Goal: Information Seeking & Learning: Learn about a topic

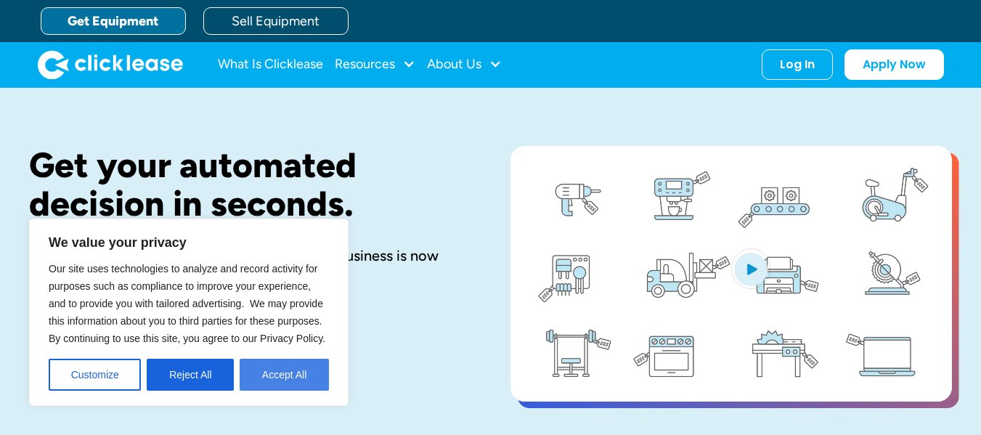
click at [287, 374] on button "Accept All" at bounding box center [284, 375] width 89 height 32
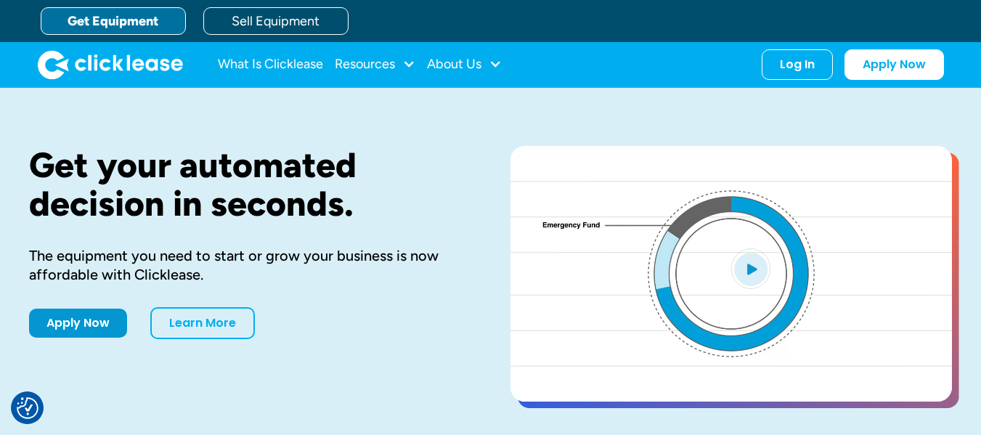
click at [98, 19] on link "Get Equipment" at bounding box center [113, 21] width 145 height 28
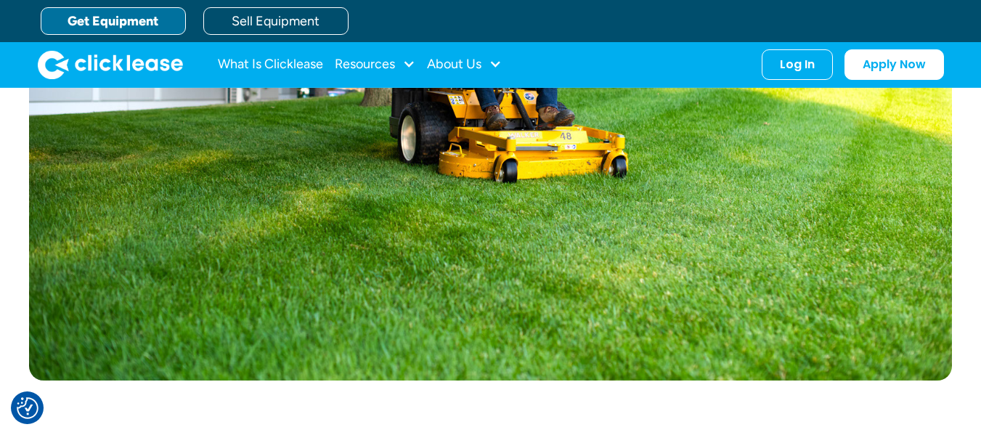
scroll to position [944, 0]
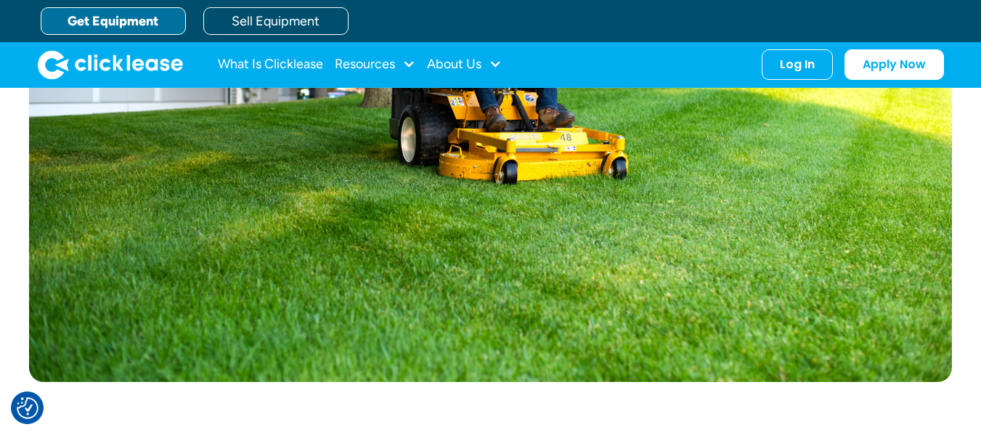
click at [151, 19] on link "Get Equipment" at bounding box center [113, 21] width 145 height 28
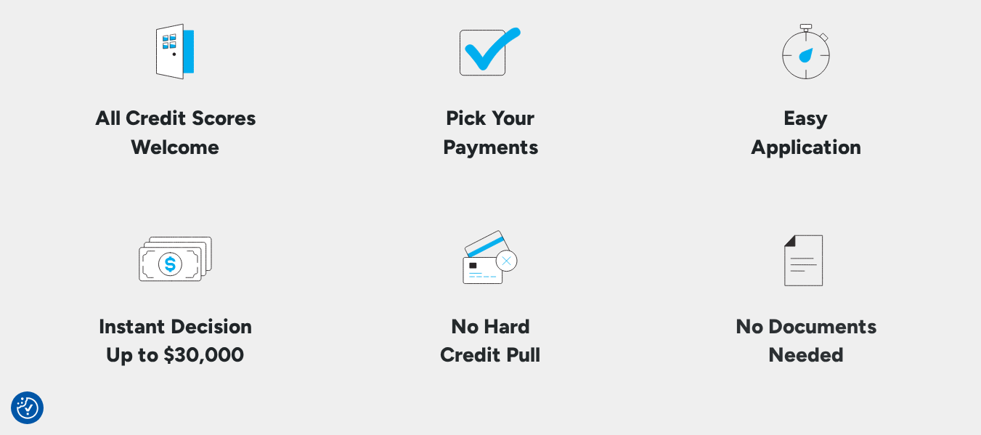
scroll to position [3484, 0]
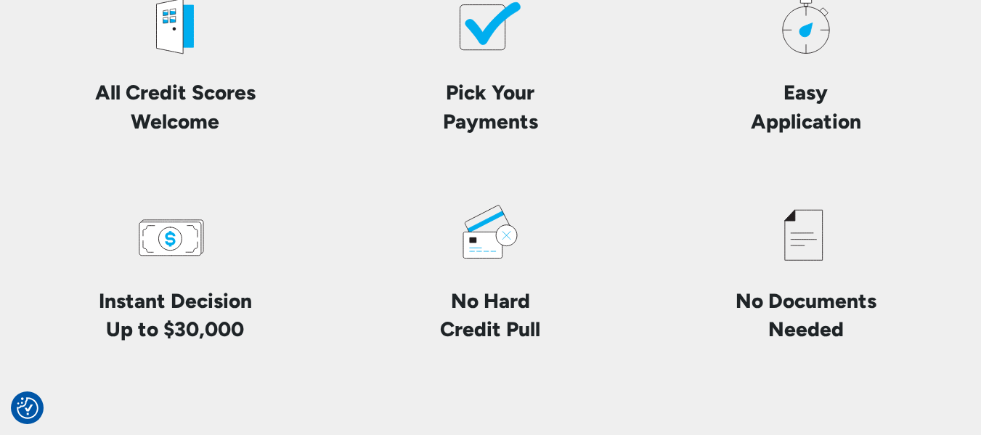
click at [166, 96] on h4 "All Credit Scores Welcome" at bounding box center [174, 106] width 245 height 57
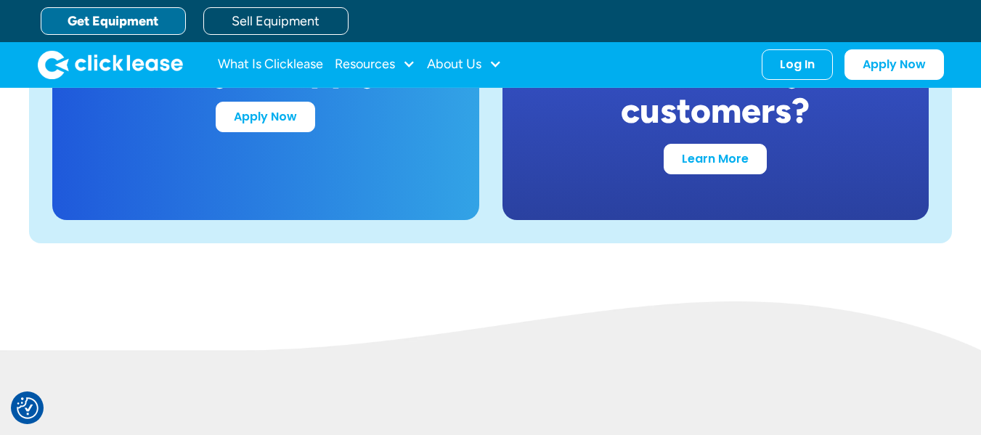
scroll to position [2831, 0]
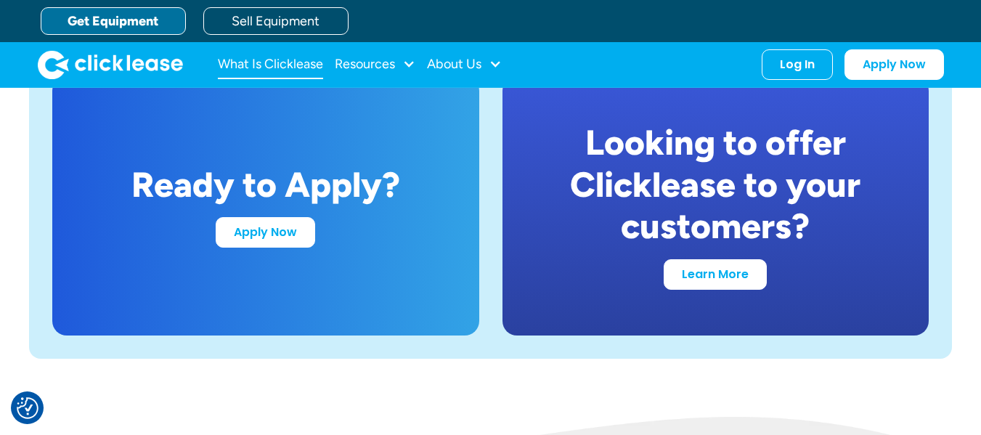
click at [290, 69] on link "What Is Clicklease" at bounding box center [270, 64] width 105 height 29
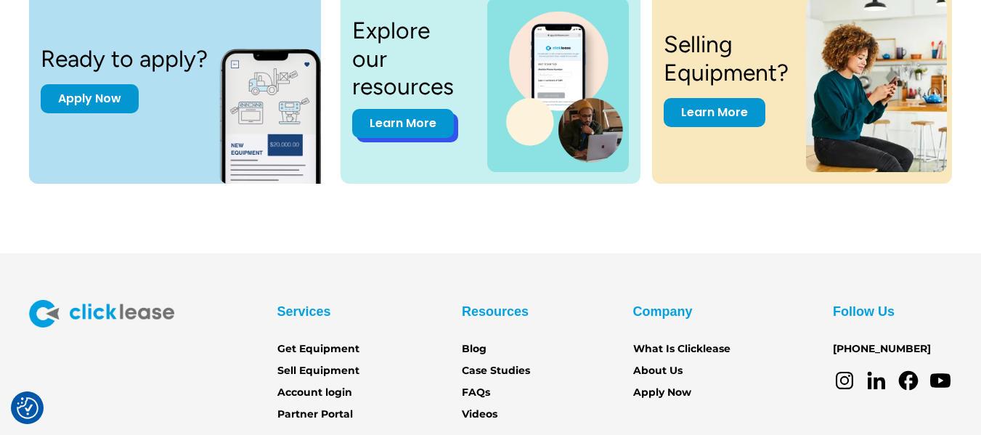
scroll to position [2105, 0]
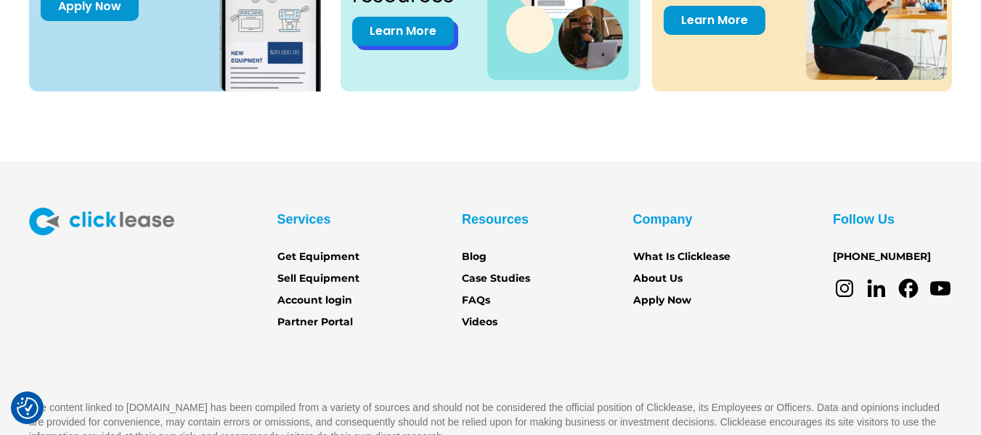
click at [393, 27] on link "Learn More" at bounding box center [403, 31] width 102 height 29
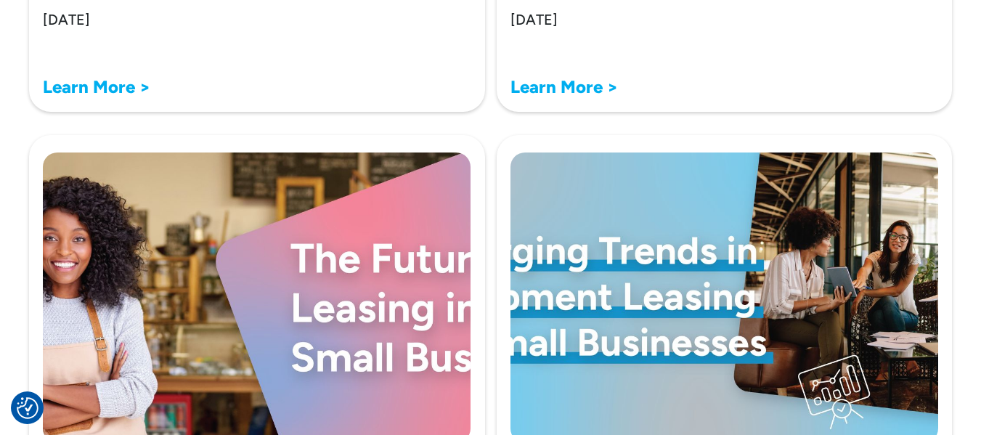
scroll to position [3774, 0]
